Goal: Task Accomplishment & Management: Manage account settings

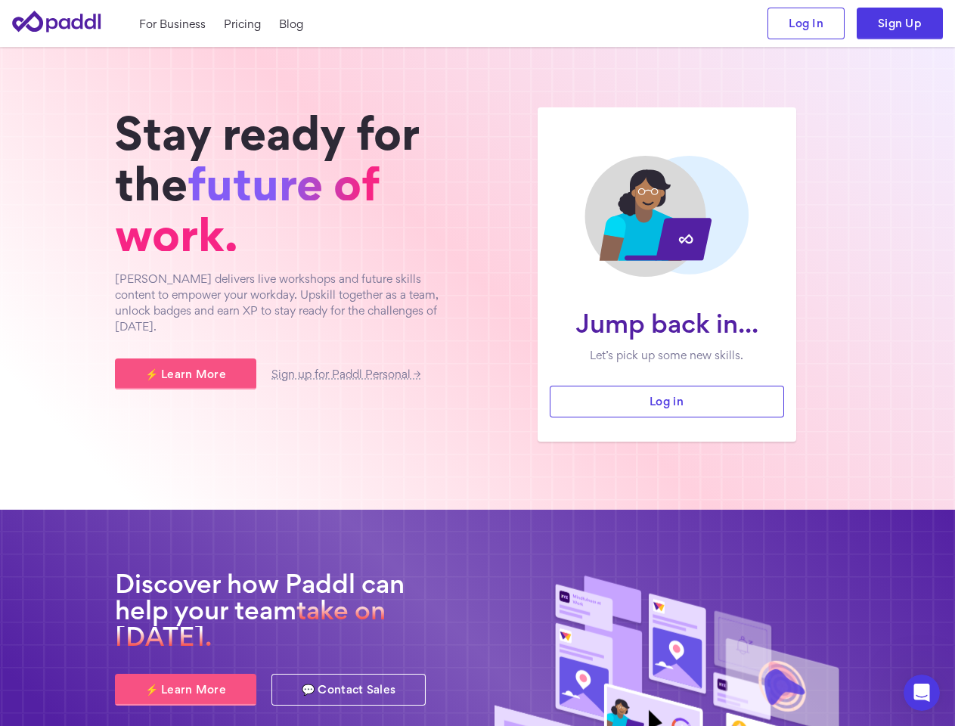
click at [477, 363] on div "Jump back in... Let’s pick up some new skills. Log in Stay ready for the future…" at bounding box center [478, 274] width 726 height 334
click at [922, 693] on icon "Open Intercom Messenger" at bounding box center [922, 692] width 25 height 25
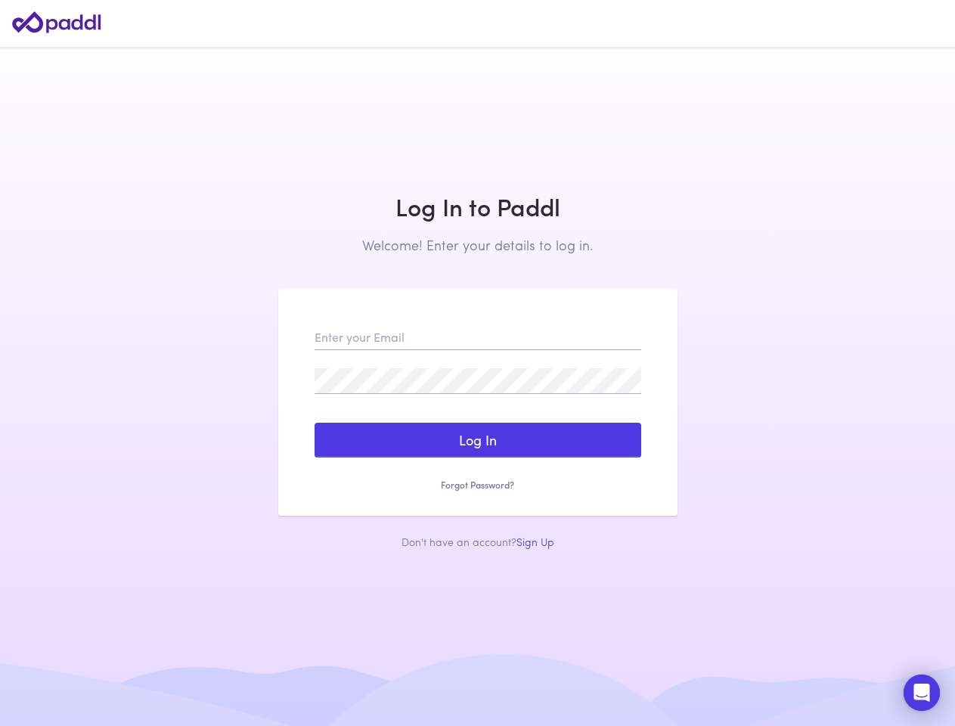
click at [477, 363] on form "Log In Sign Up Reset my Password Forgot Password? Success! A password reset ema…" at bounding box center [478, 407] width 327 height 167
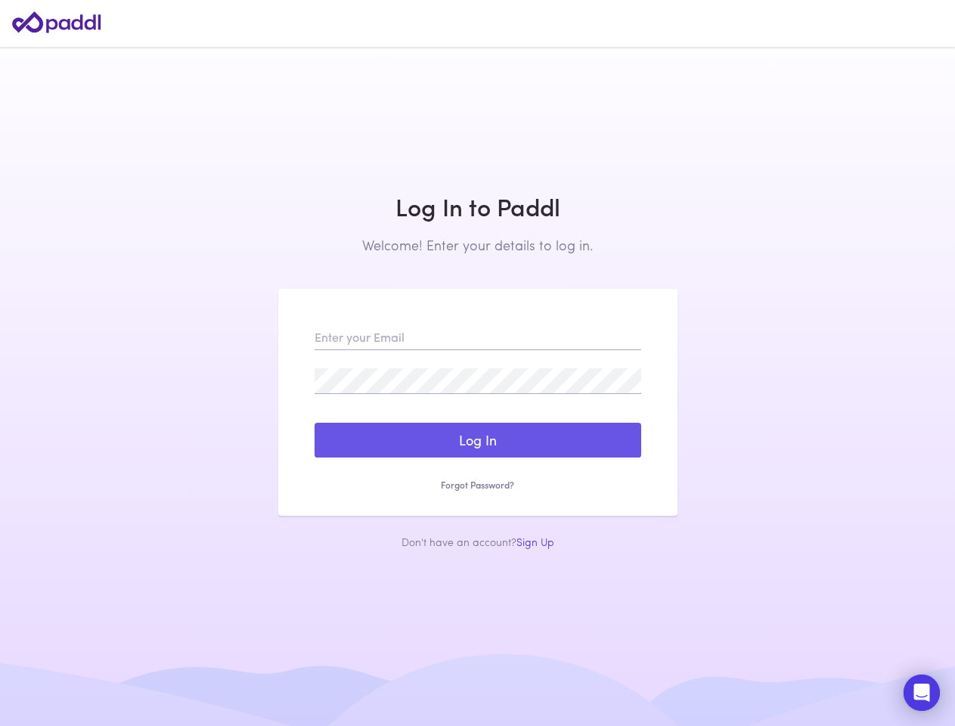
click at [478, 440] on button "Log In" at bounding box center [478, 440] width 327 height 35
